Goal: Transaction & Acquisition: Purchase product/service

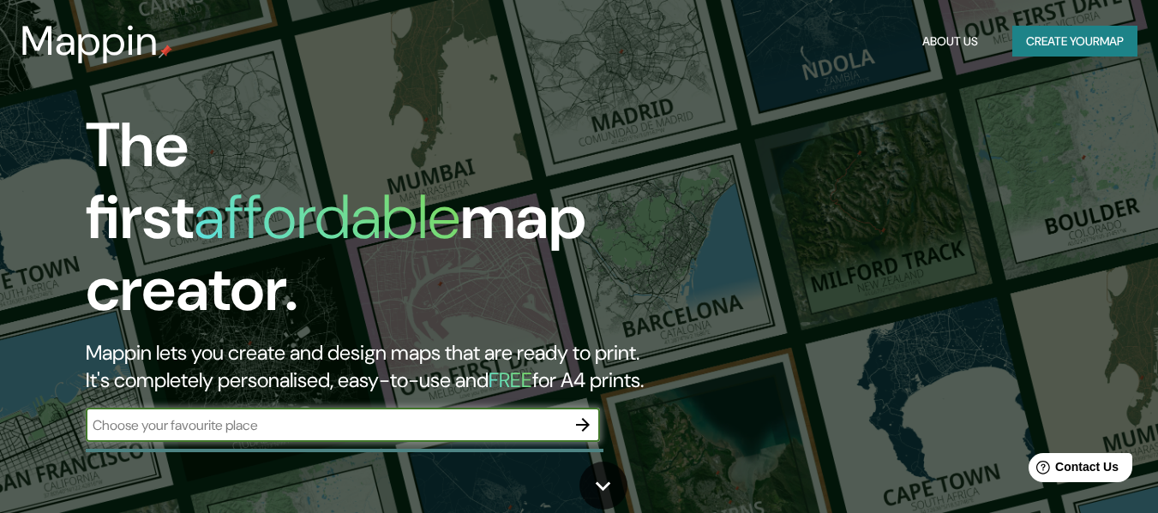
click at [369, 416] on input "text" at bounding box center [326, 426] width 480 height 20
paste input "[STREET_ADDRESS][PERSON_NAME]"
type input "[STREET_ADDRESS][PERSON_NAME]"
click at [593, 408] on button "button" at bounding box center [583, 425] width 34 height 34
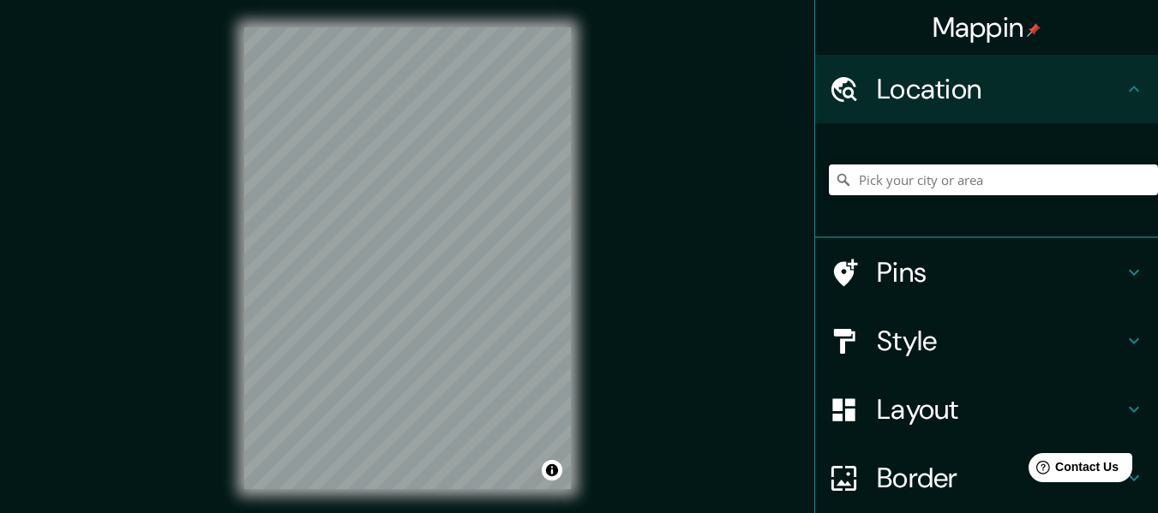
click at [1045, 178] on input "Pick your city or area" at bounding box center [993, 180] width 329 height 31
click at [1013, 186] on input "Pick your city or area" at bounding box center [993, 180] width 329 height 31
paste input "[STREET_ADDRESS][PERSON_NAME]"
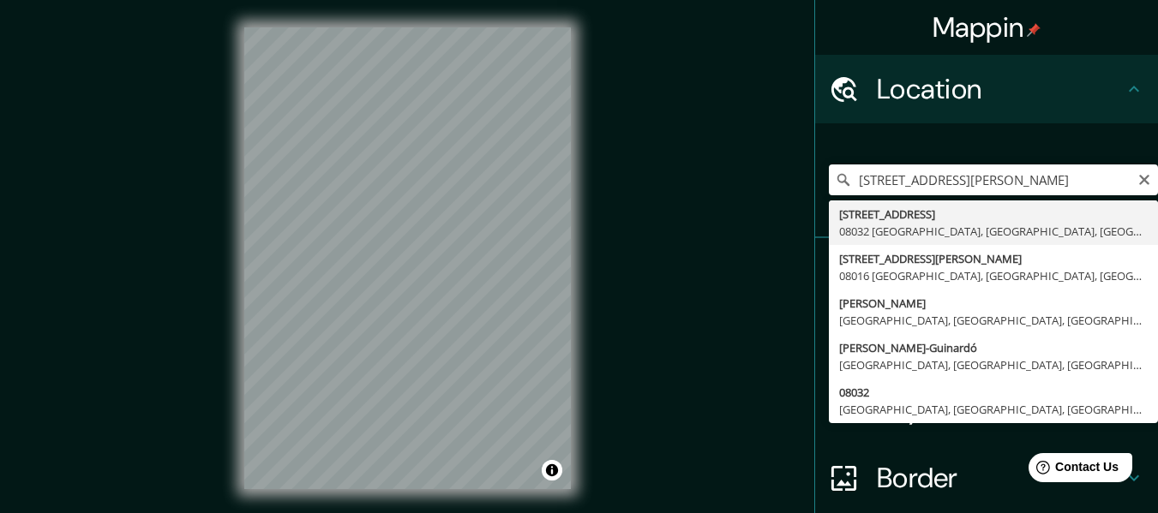
type input "[STREET_ADDRESS]"
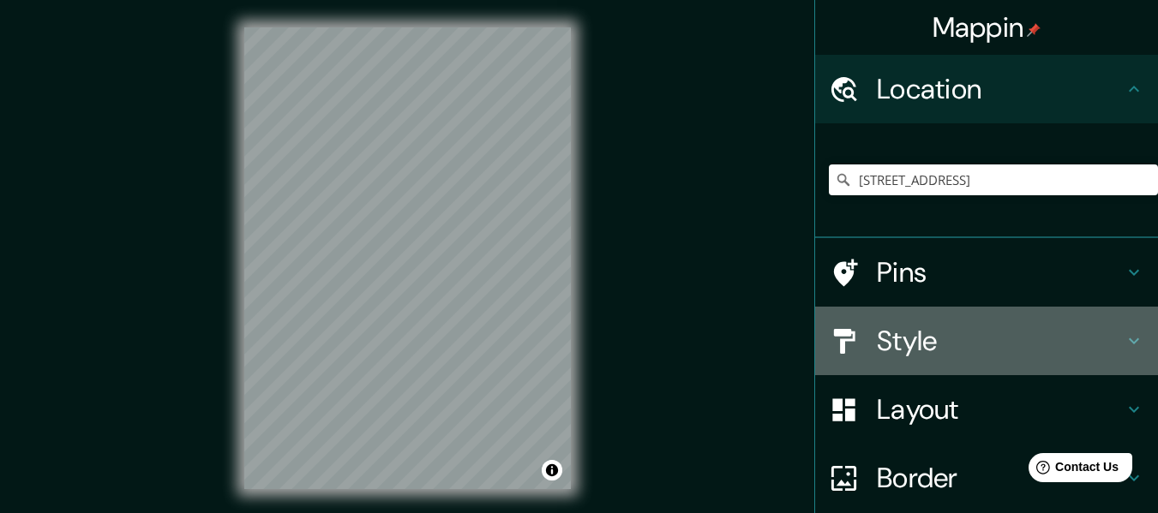
click at [1124, 339] on icon at bounding box center [1134, 341] width 21 height 21
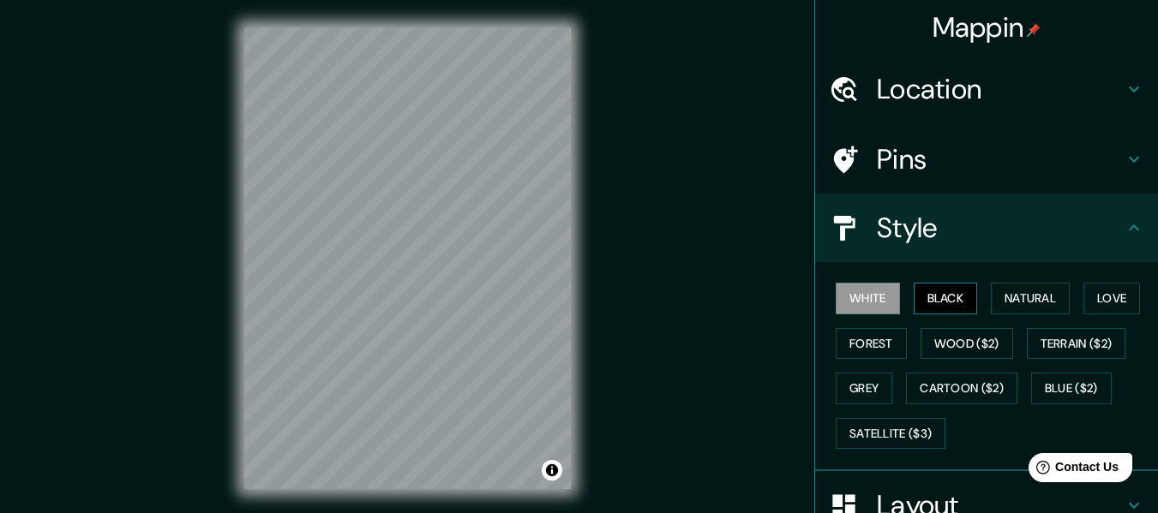
click at [940, 300] on button "Black" at bounding box center [946, 299] width 64 height 32
click at [849, 303] on button "White" at bounding box center [868, 299] width 64 height 32
click at [1005, 299] on button "Natural" at bounding box center [1030, 299] width 79 height 32
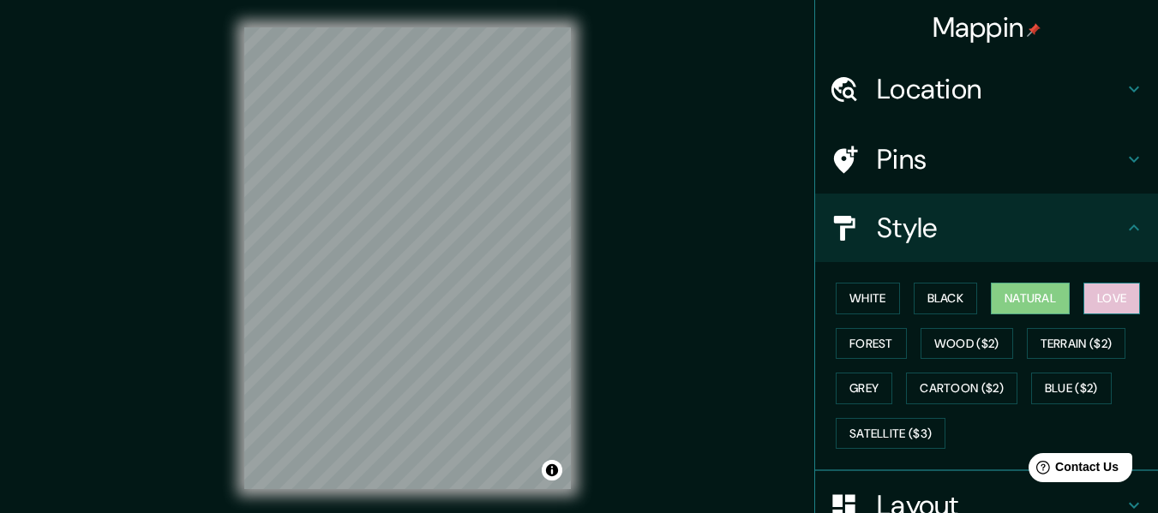
click at [1108, 299] on button "Love" at bounding box center [1111, 299] width 57 height 32
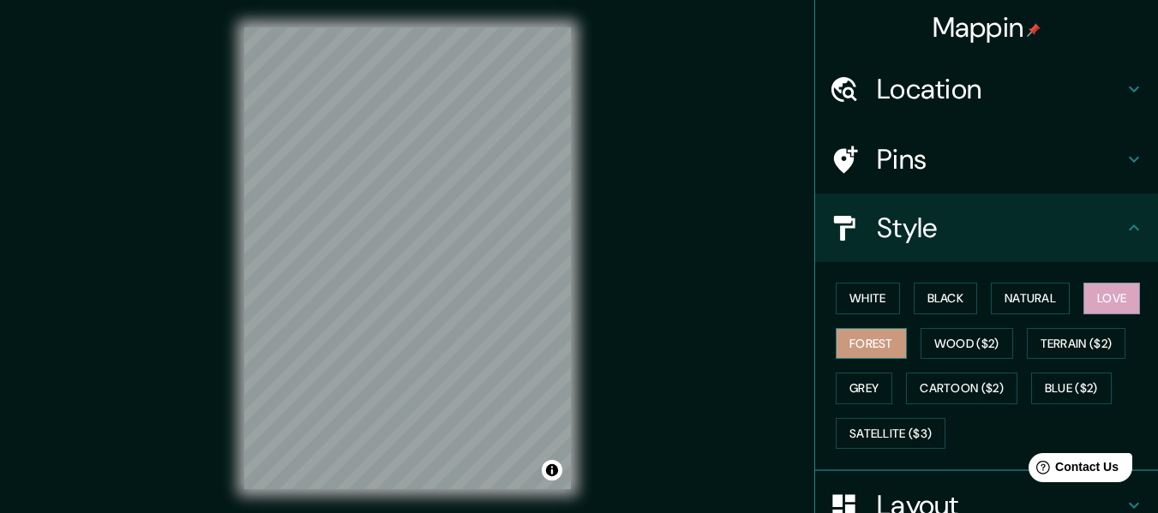
click at [853, 333] on button "Forest" at bounding box center [871, 344] width 71 height 32
click at [1024, 309] on button "Natural" at bounding box center [1030, 299] width 79 height 32
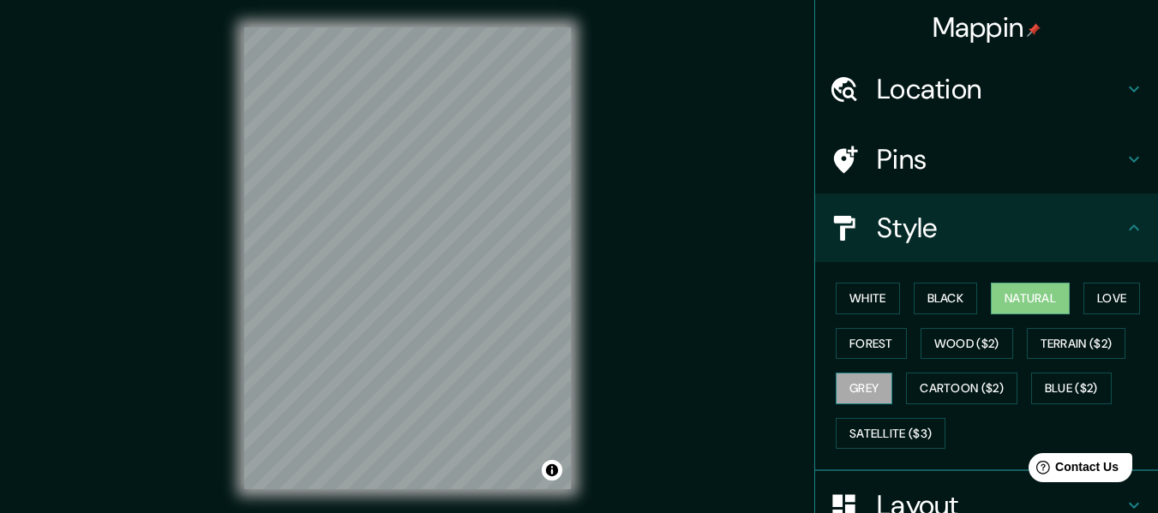
click at [836, 389] on button "Grey" at bounding box center [864, 389] width 57 height 32
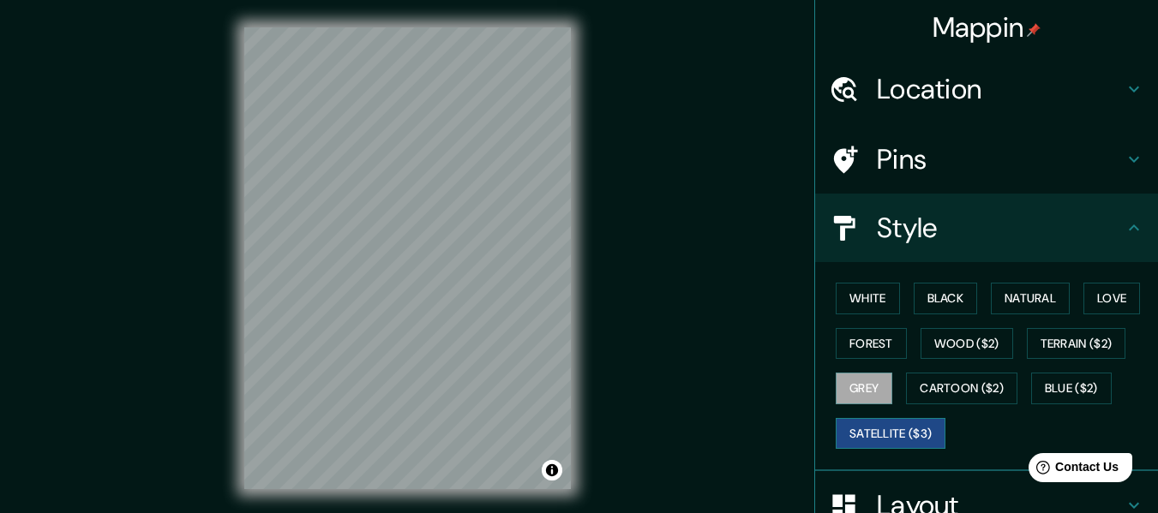
click at [897, 433] on button "Satellite ($3)" at bounding box center [891, 434] width 110 height 32
click at [955, 398] on button "Cartoon ($2)" at bounding box center [961, 389] width 111 height 32
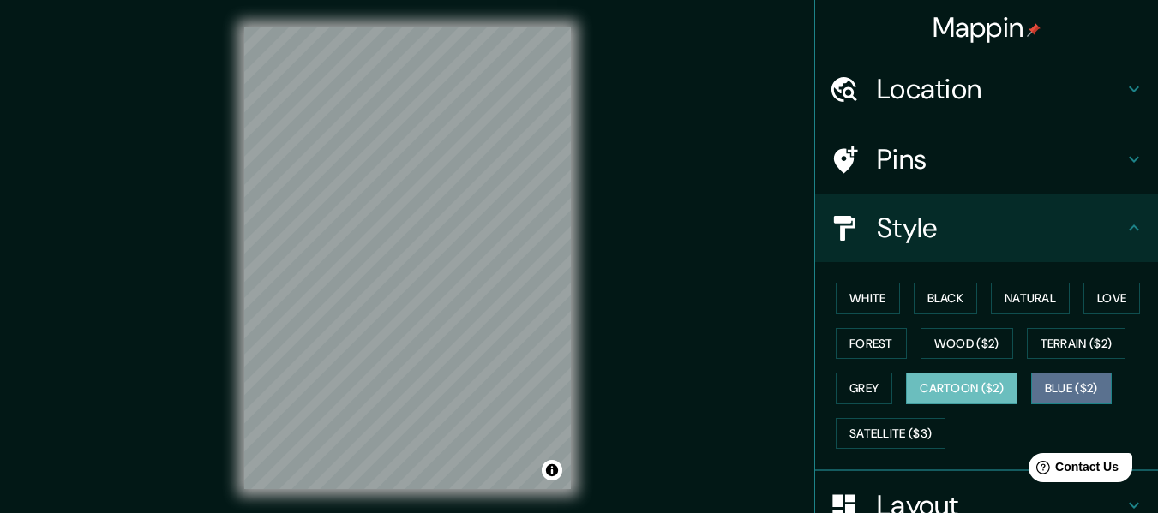
click at [1072, 381] on button "Blue ($2)" at bounding box center [1071, 389] width 81 height 32
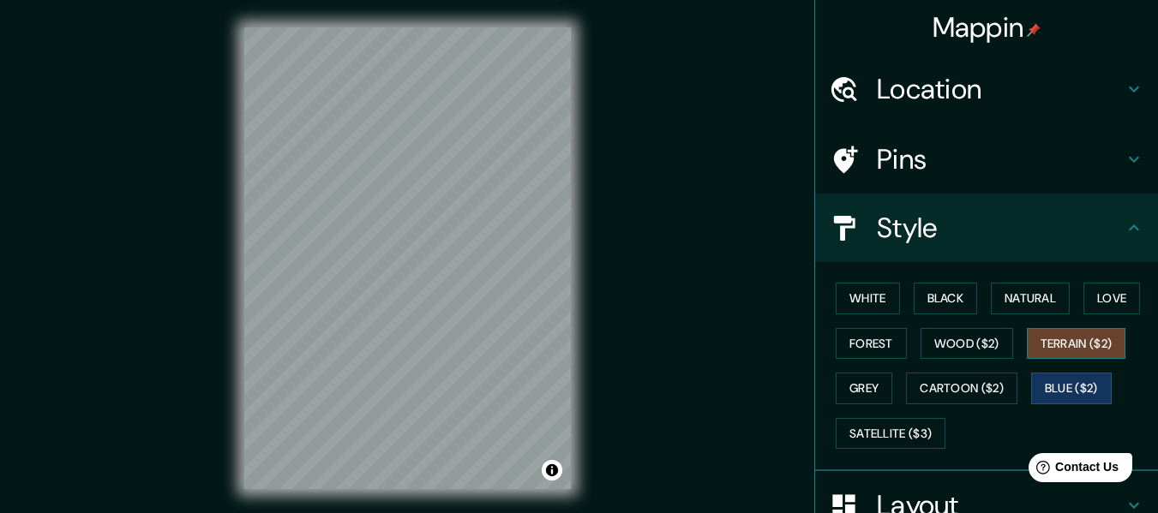
click at [1076, 345] on button "Terrain ($2)" at bounding box center [1076, 344] width 99 height 32
click at [970, 353] on button "Wood ($2)" at bounding box center [967, 344] width 93 height 32
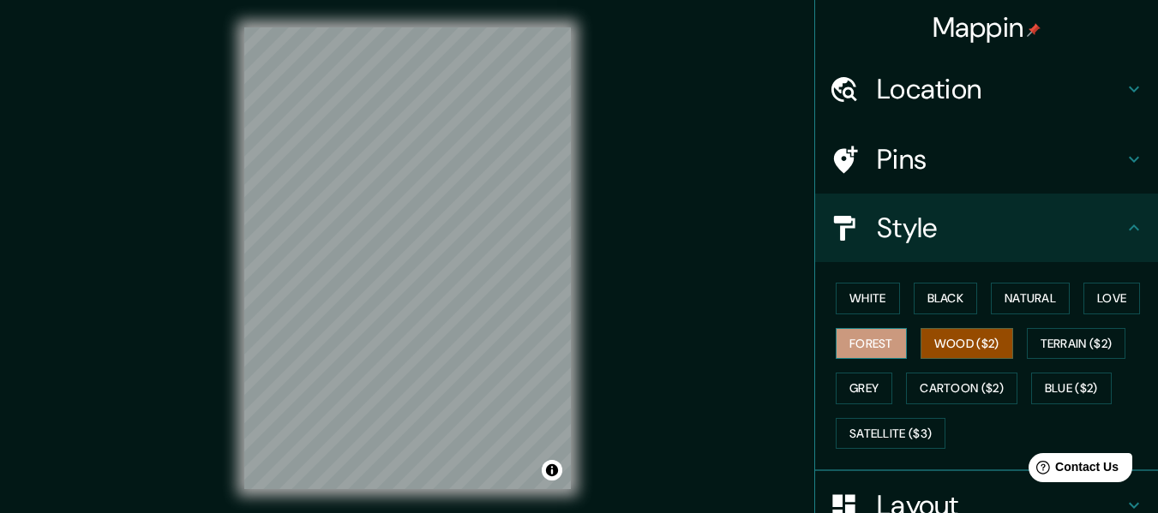
click at [865, 353] on button "Forest" at bounding box center [871, 344] width 71 height 32
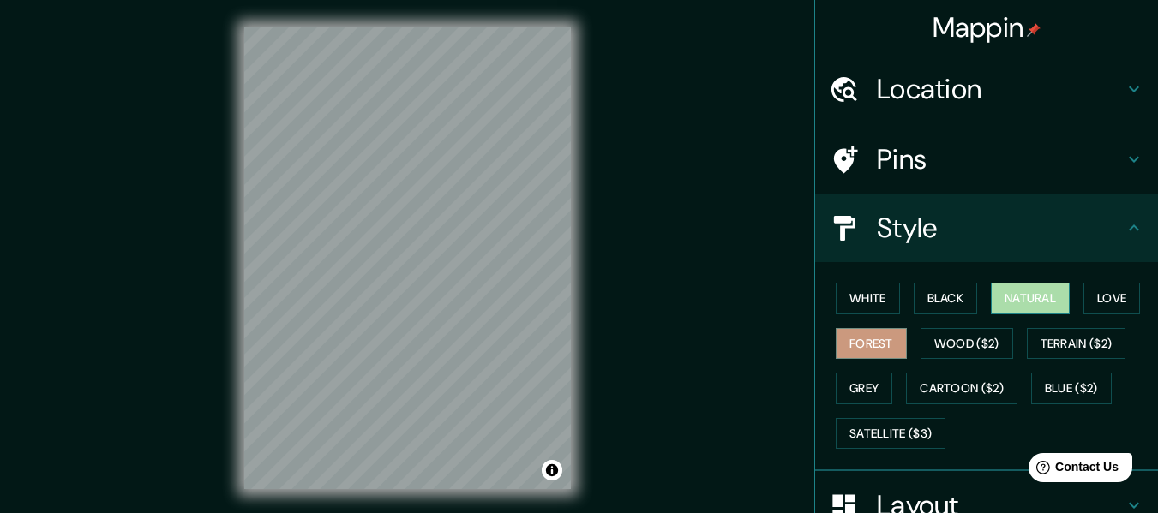
click at [1029, 297] on button "Natural" at bounding box center [1030, 299] width 79 height 32
click at [1083, 176] on h4 "Pins" at bounding box center [1000, 159] width 247 height 34
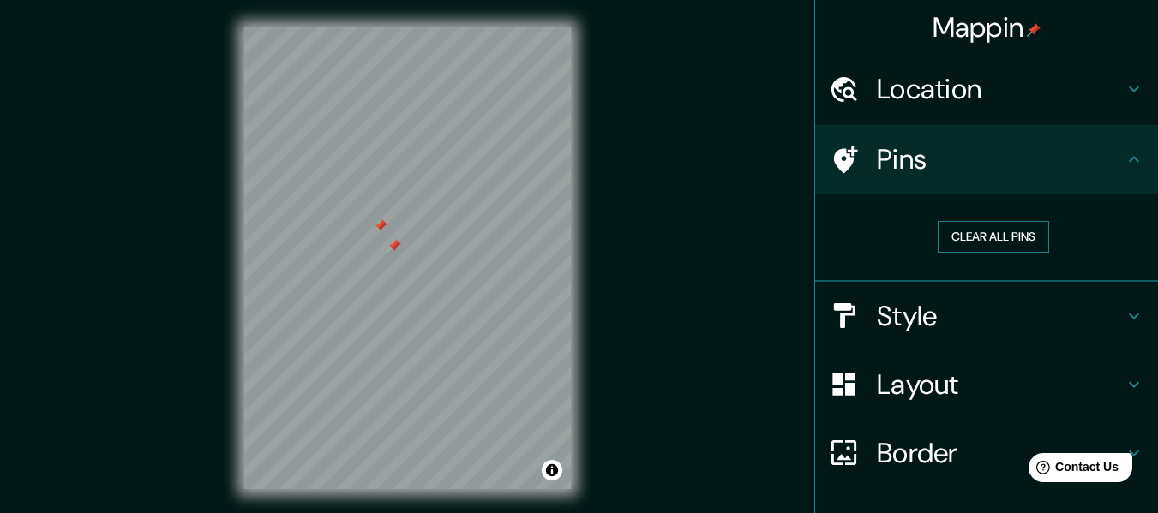
click at [962, 243] on button "Clear all pins" at bounding box center [993, 237] width 111 height 32
click at [959, 227] on button "Clear all pins" at bounding box center [993, 237] width 111 height 32
click at [1124, 93] on icon at bounding box center [1134, 89] width 21 height 21
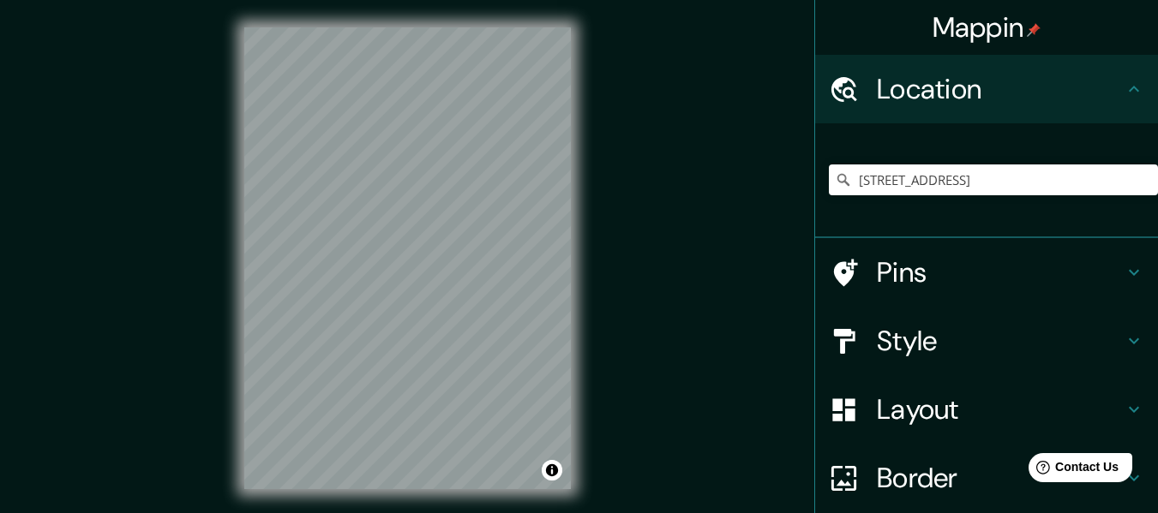
click at [1124, 93] on icon at bounding box center [1134, 89] width 21 height 21
click at [1027, 414] on h4 "Layout" at bounding box center [1000, 410] width 247 height 34
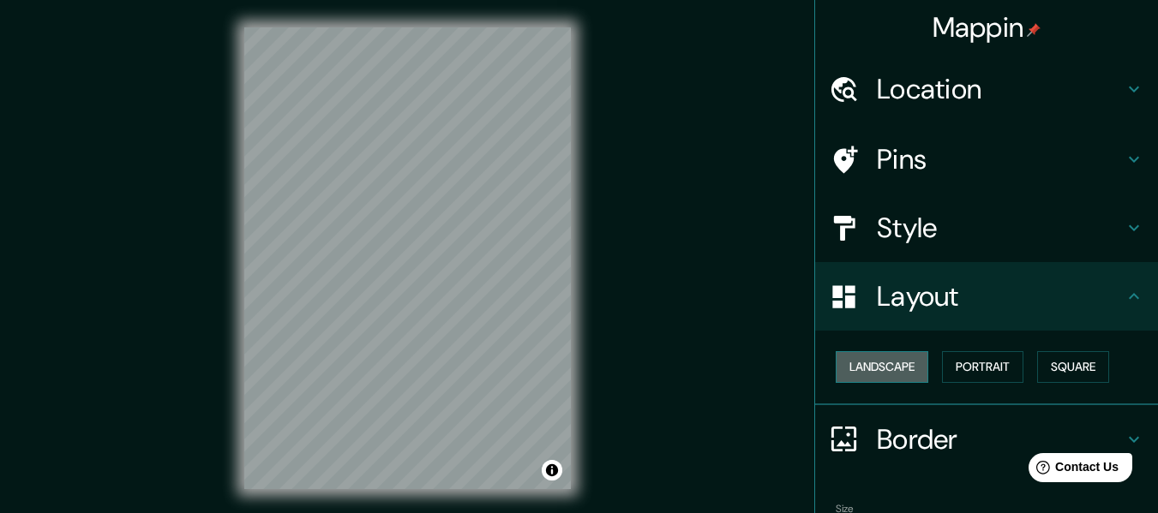
click at [889, 368] on button "Landscape" at bounding box center [882, 367] width 93 height 32
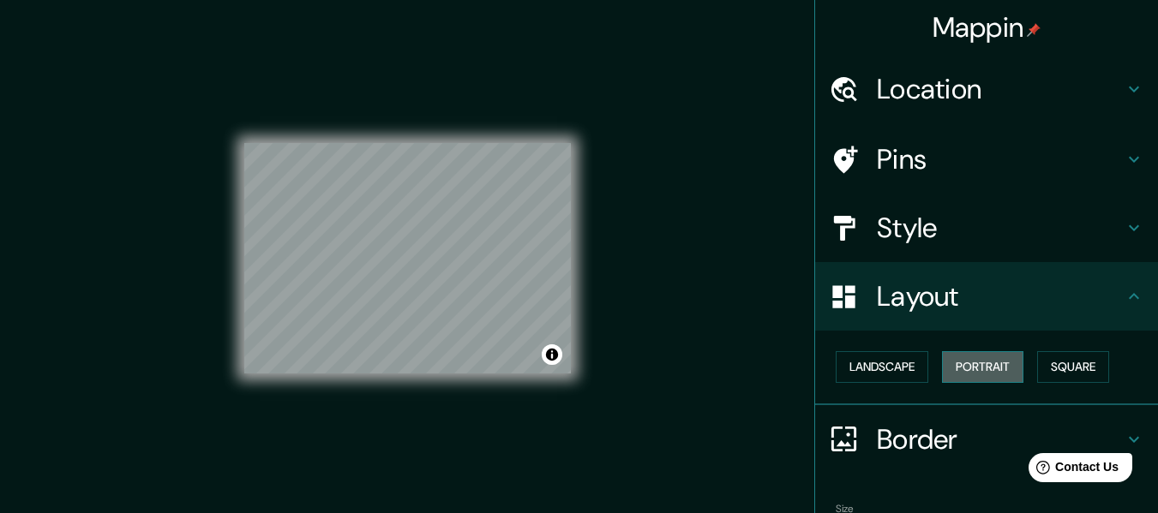
click at [963, 373] on button "Portrait" at bounding box center [982, 367] width 81 height 32
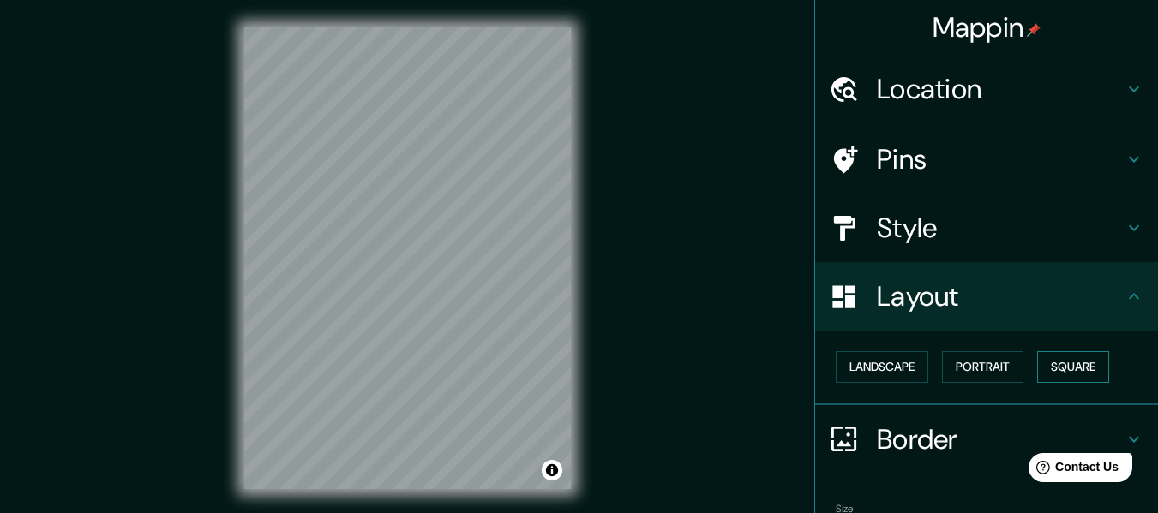
click at [1095, 365] on button "Square" at bounding box center [1073, 367] width 72 height 32
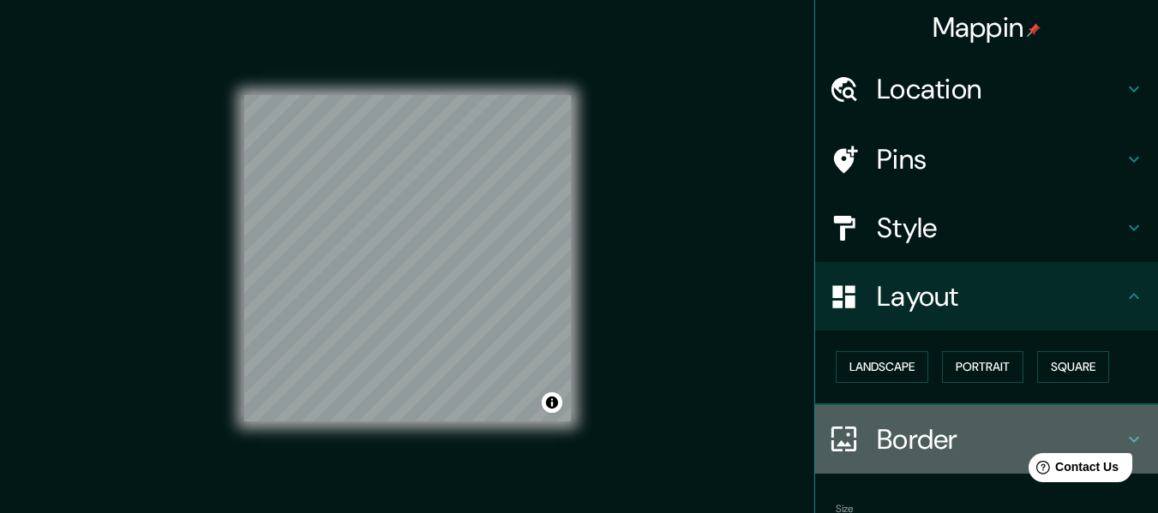
click at [960, 429] on h4 "Border" at bounding box center [1000, 440] width 247 height 34
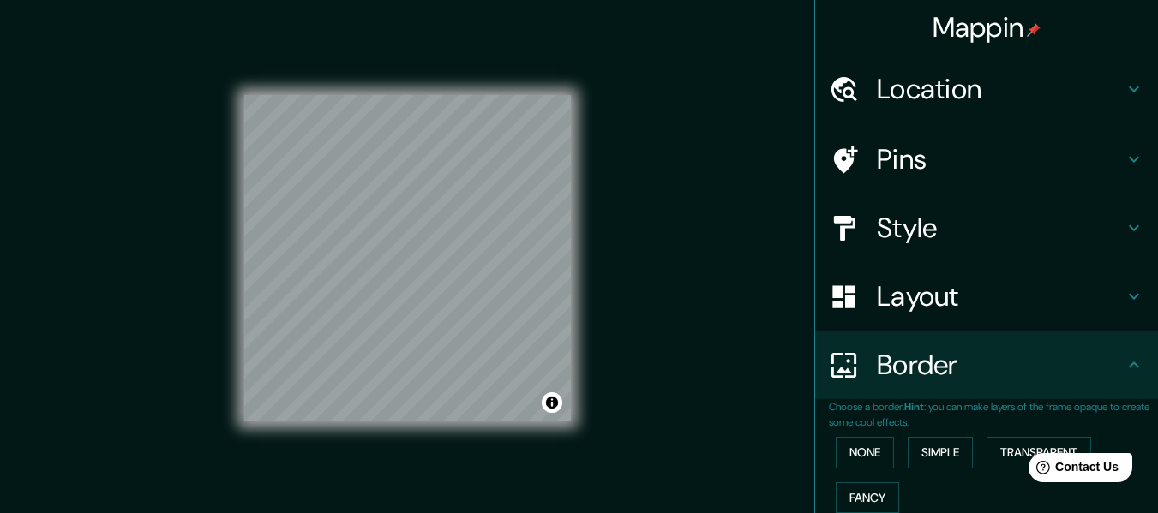
scroll to position [150, 0]
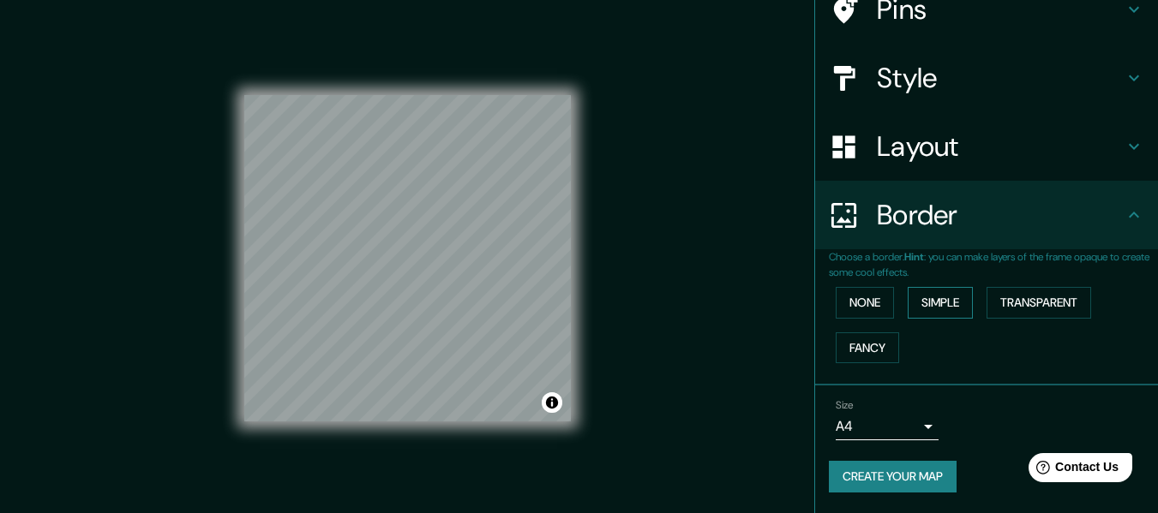
click at [955, 306] on button "Simple" at bounding box center [940, 303] width 65 height 32
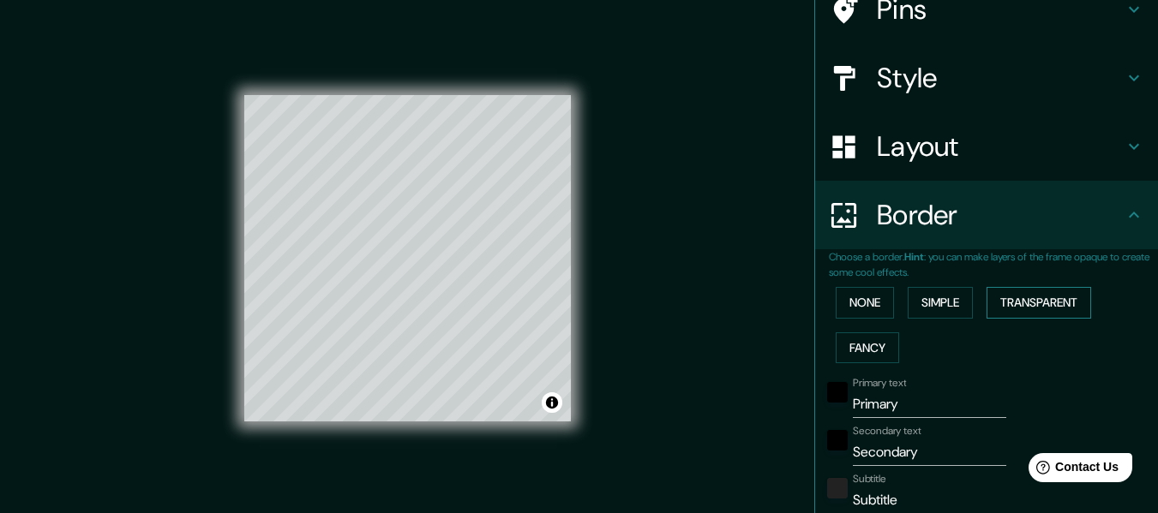
click at [1036, 312] on button "Transparent" at bounding box center [1039, 303] width 105 height 32
click at [878, 303] on button "None" at bounding box center [865, 303] width 58 height 32
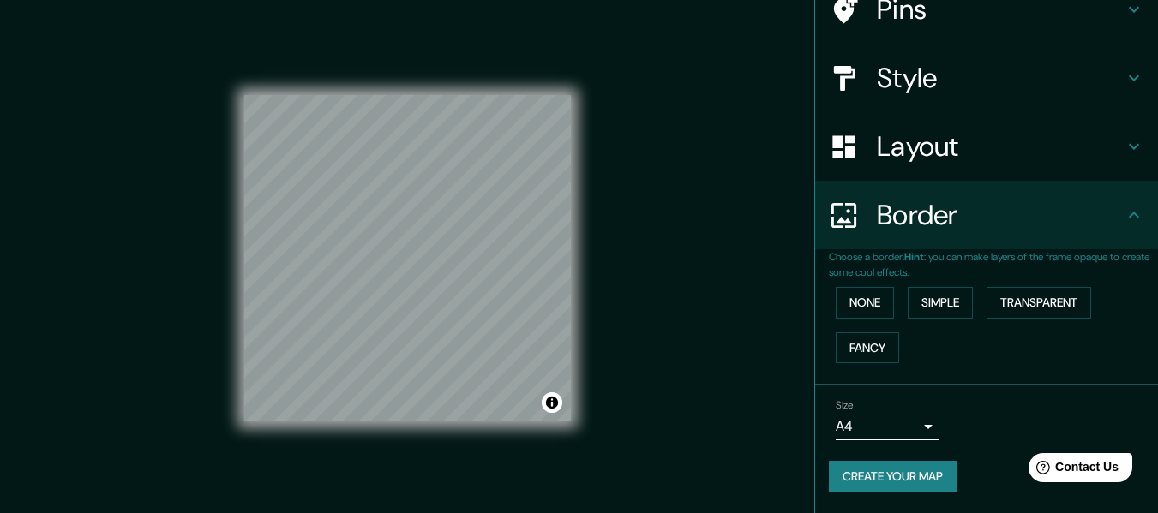
click at [917, 430] on body "Mappin Location [STREET_ADDRESS] Pins Style Layout Border Choose a border. Hint…" at bounding box center [579, 256] width 1158 height 513
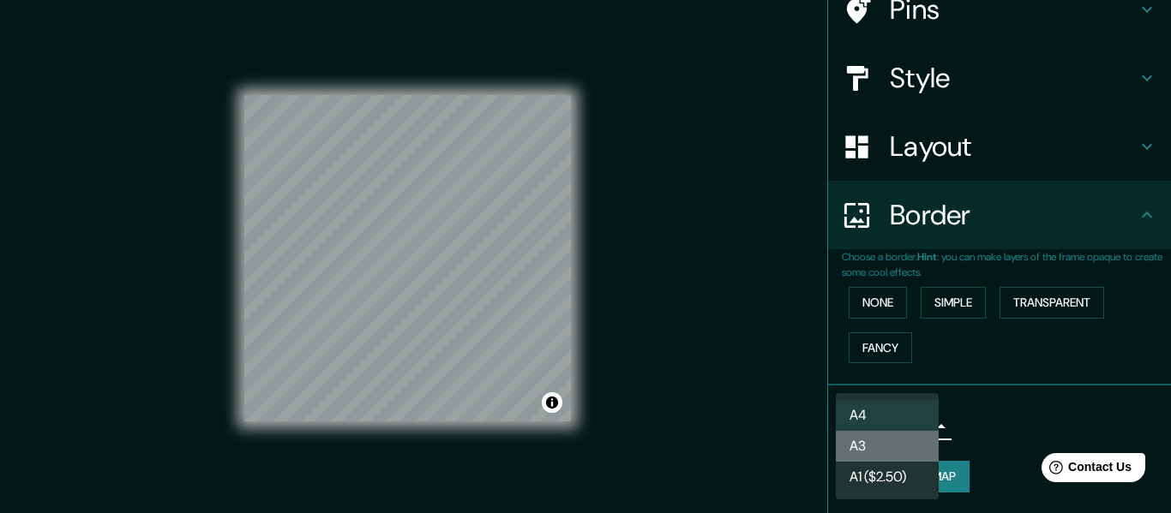
click at [918, 438] on li "A3" at bounding box center [887, 446] width 103 height 31
type input "a4"
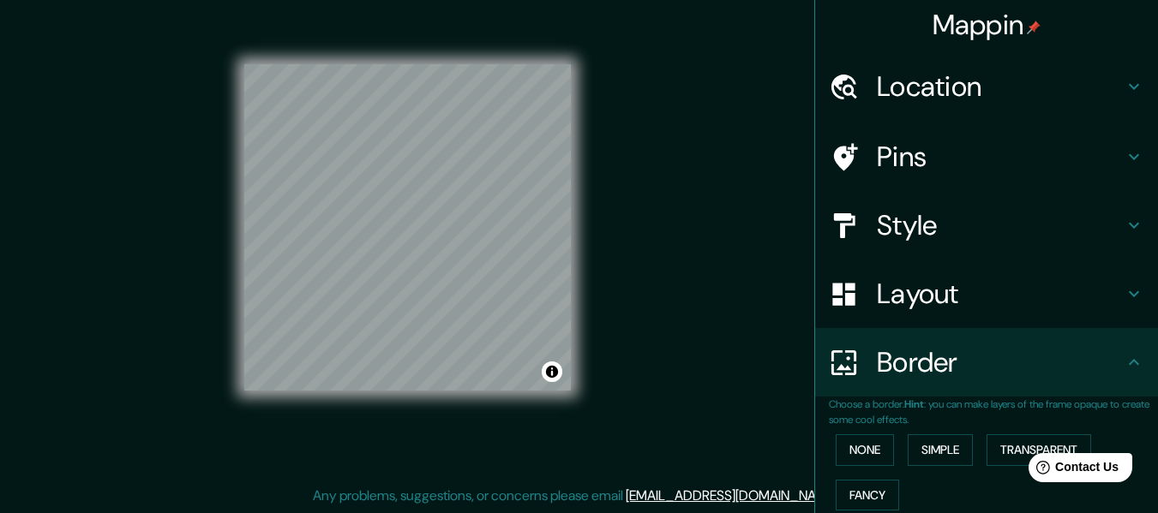
scroll to position [0, 0]
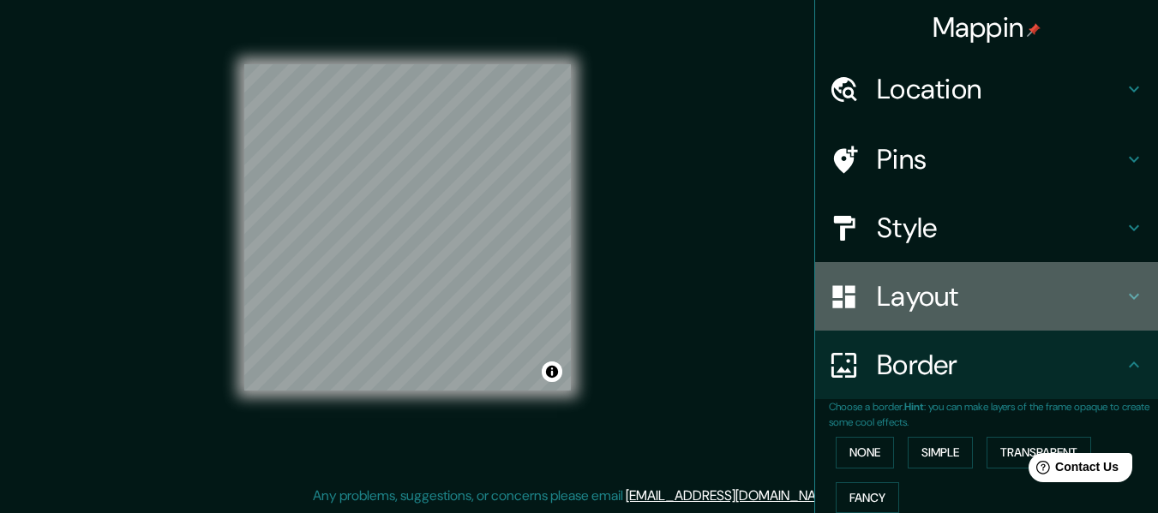
click at [1019, 289] on h4 "Layout" at bounding box center [1000, 296] width 247 height 34
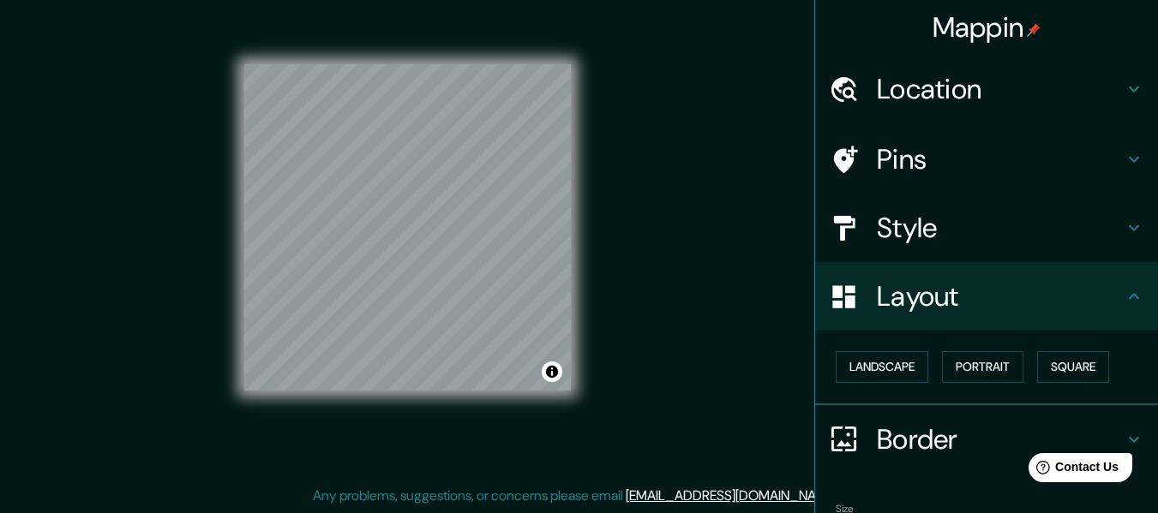
click at [1127, 361] on div "Landscape [GEOGRAPHIC_DATA]" at bounding box center [993, 367] width 329 height 45
click at [1068, 361] on button "Square" at bounding box center [1073, 367] width 72 height 32
click at [1071, 369] on button "Square" at bounding box center [1073, 367] width 72 height 32
click at [876, 369] on button "Landscape" at bounding box center [882, 367] width 93 height 32
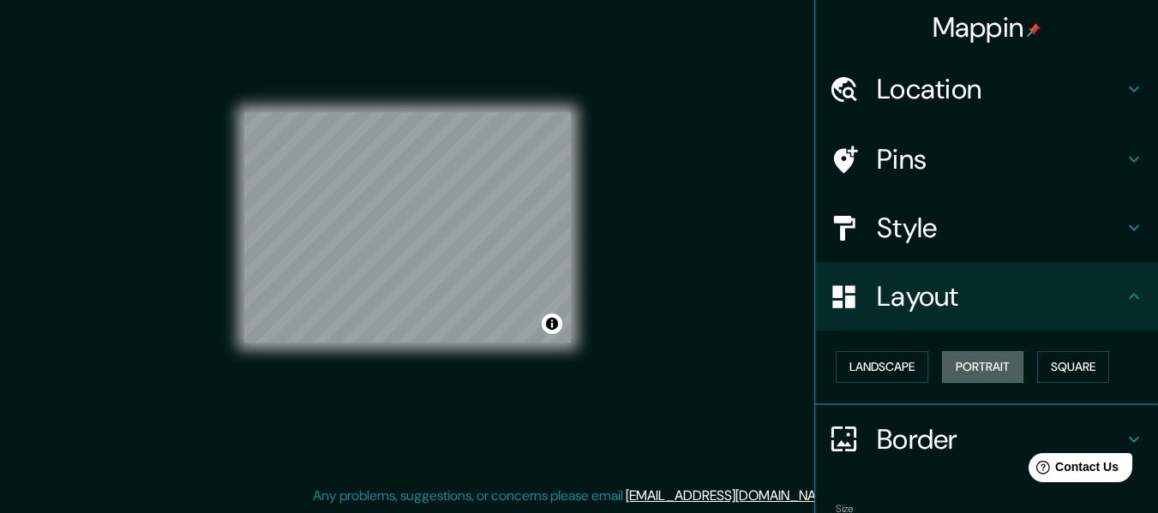
click at [963, 365] on button "Portrait" at bounding box center [982, 367] width 81 height 32
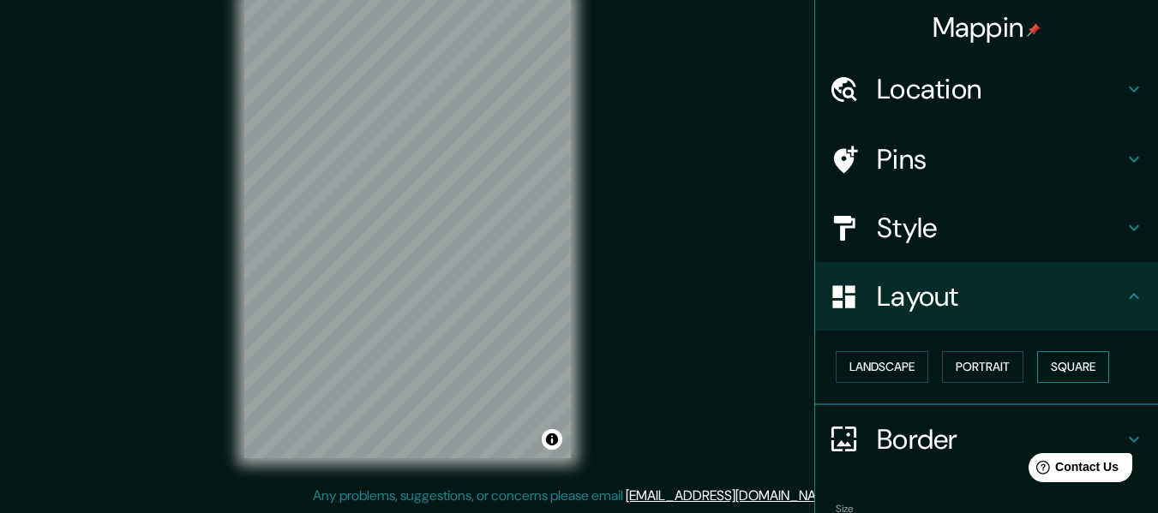
click at [1065, 360] on button "Square" at bounding box center [1073, 367] width 72 height 32
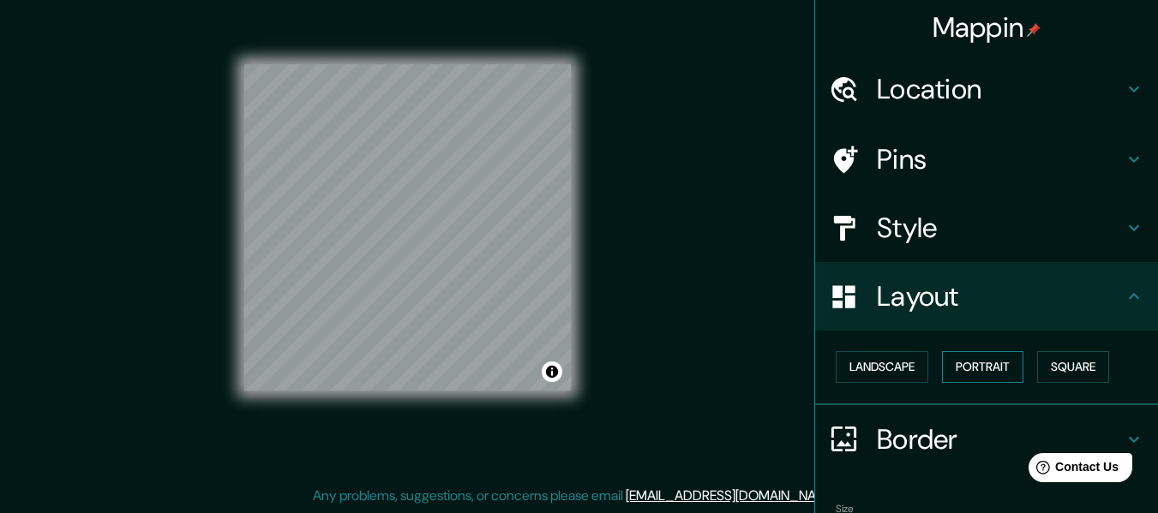
click at [996, 369] on button "Portrait" at bounding box center [982, 367] width 81 height 32
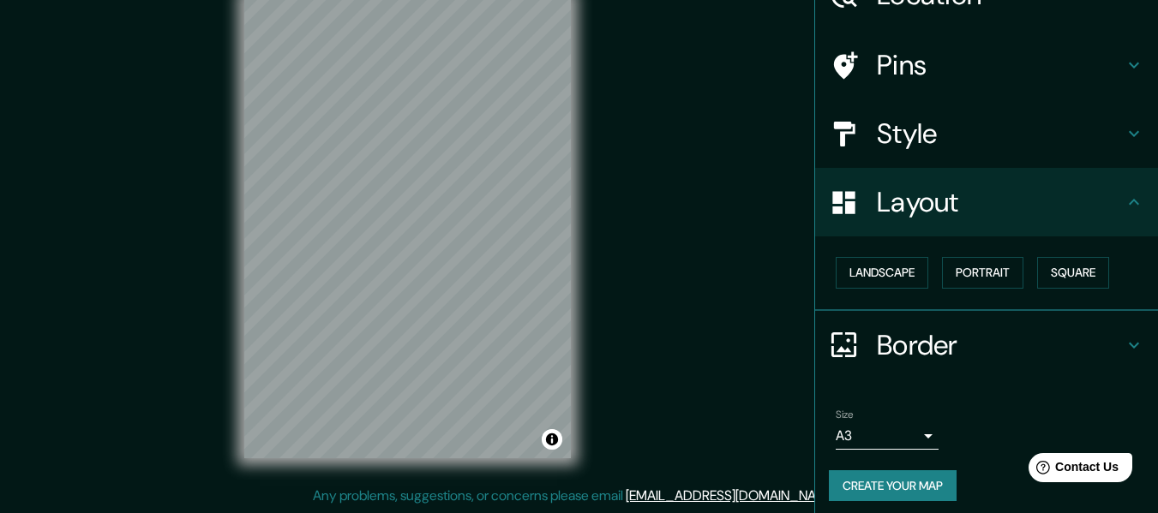
scroll to position [103, 0]
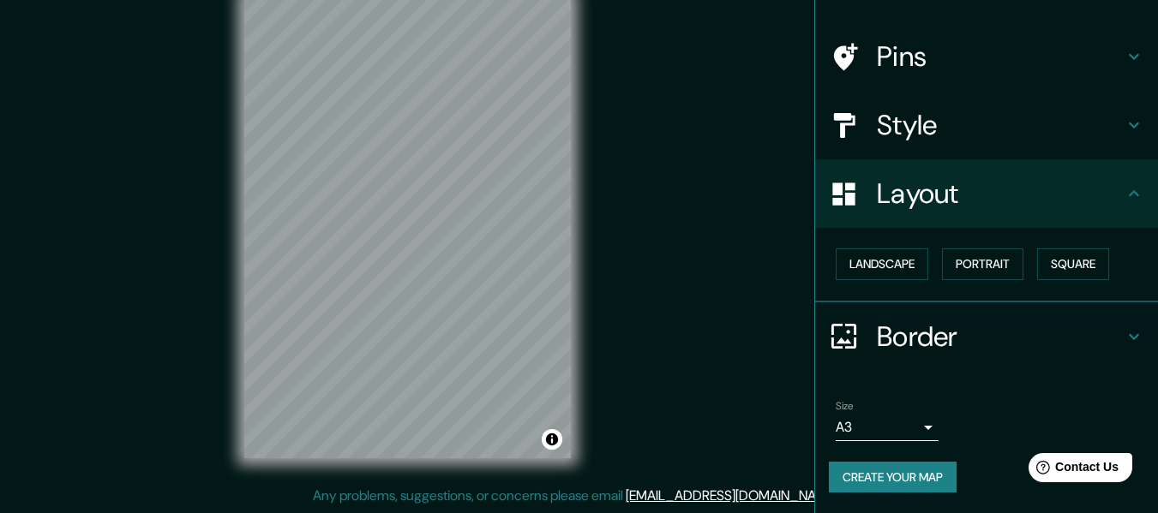
click at [912, 426] on body "Mappin Location [STREET_ADDRESS] Pins Style Layout Landscape Portrait Square Bo…" at bounding box center [579, 225] width 1158 height 513
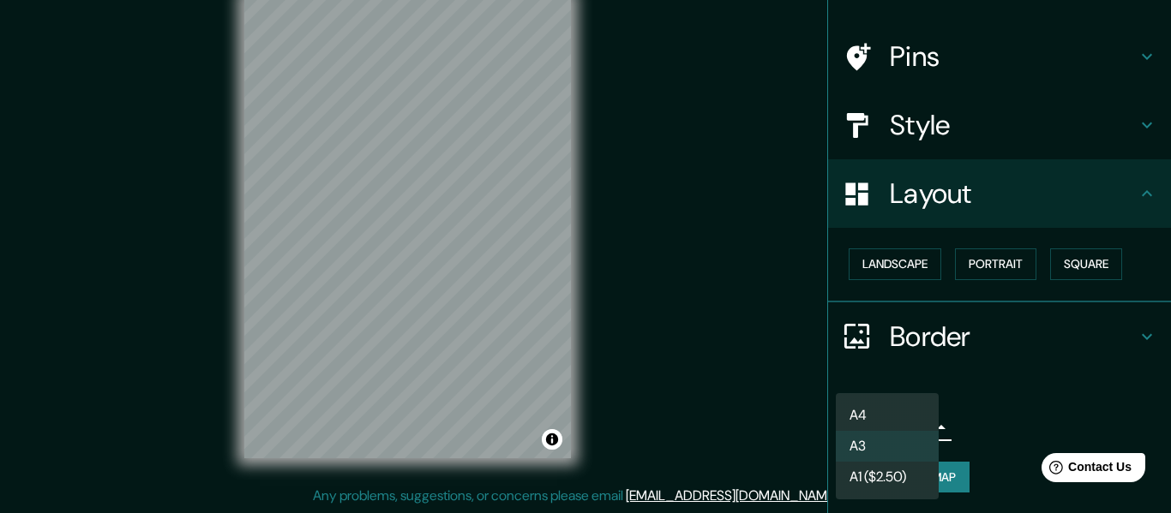
click at [1041, 426] on div at bounding box center [585, 256] width 1171 height 513
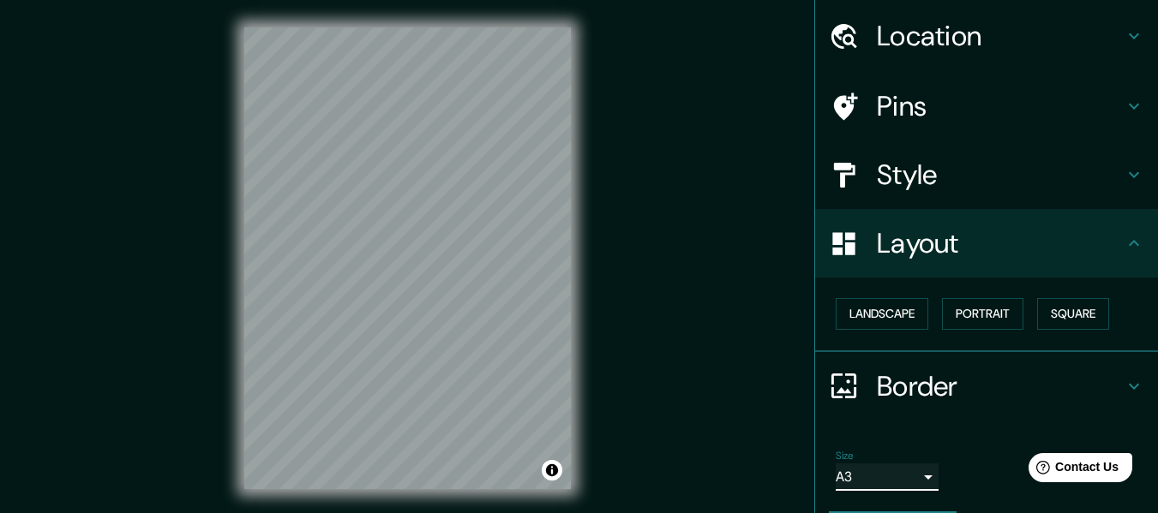
scroll to position [0, 0]
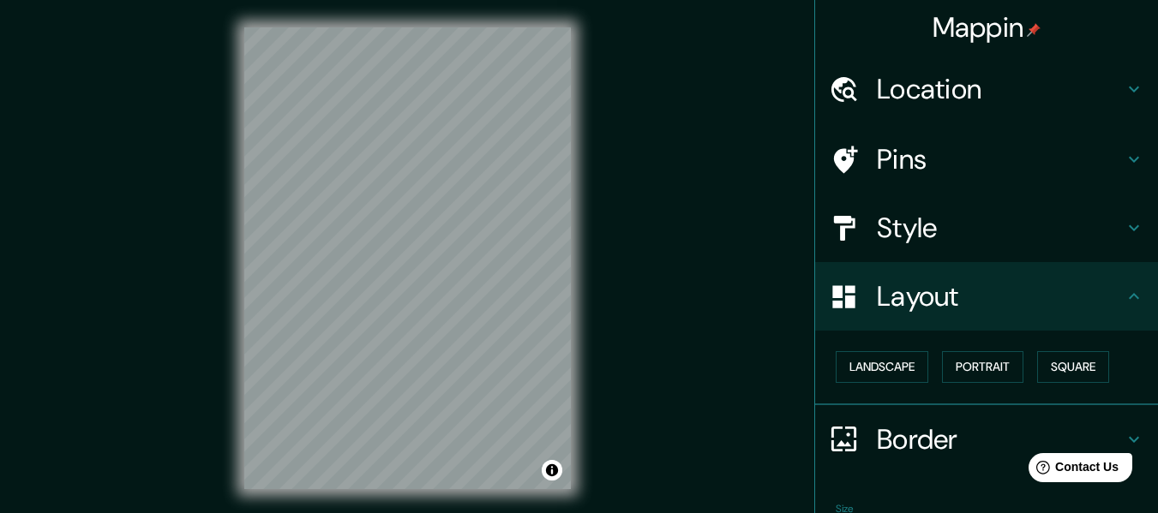
click at [944, 226] on h4 "Style" at bounding box center [1000, 228] width 247 height 34
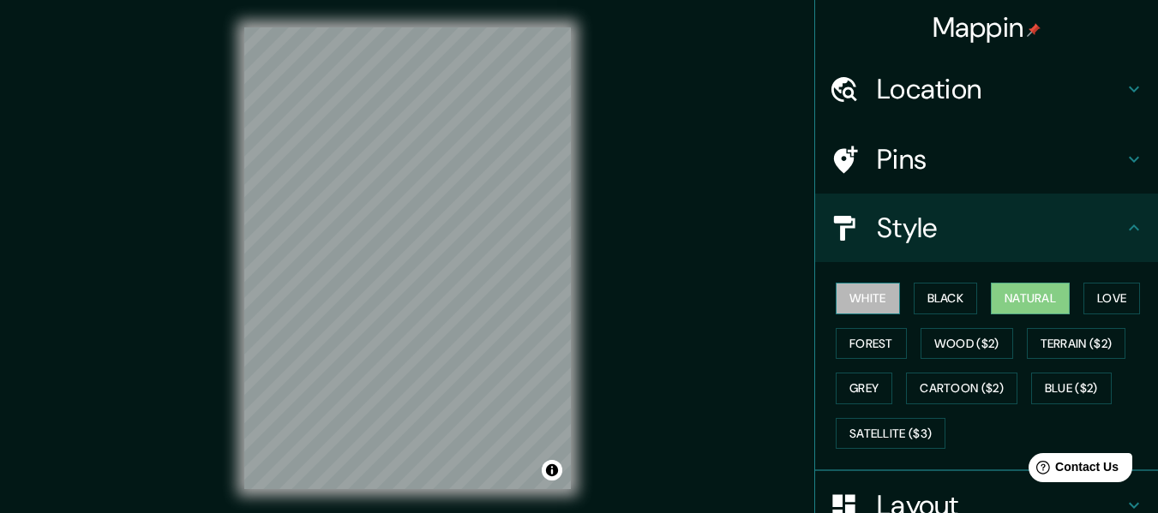
click at [859, 303] on button "White" at bounding box center [868, 299] width 64 height 32
click at [928, 287] on button "Black" at bounding box center [946, 299] width 64 height 32
click at [1021, 300] on button "Natural" at bounding box center [1030, 299] width 79 height 32
